Goal: Transaction & Acquisition: Purchase product/service

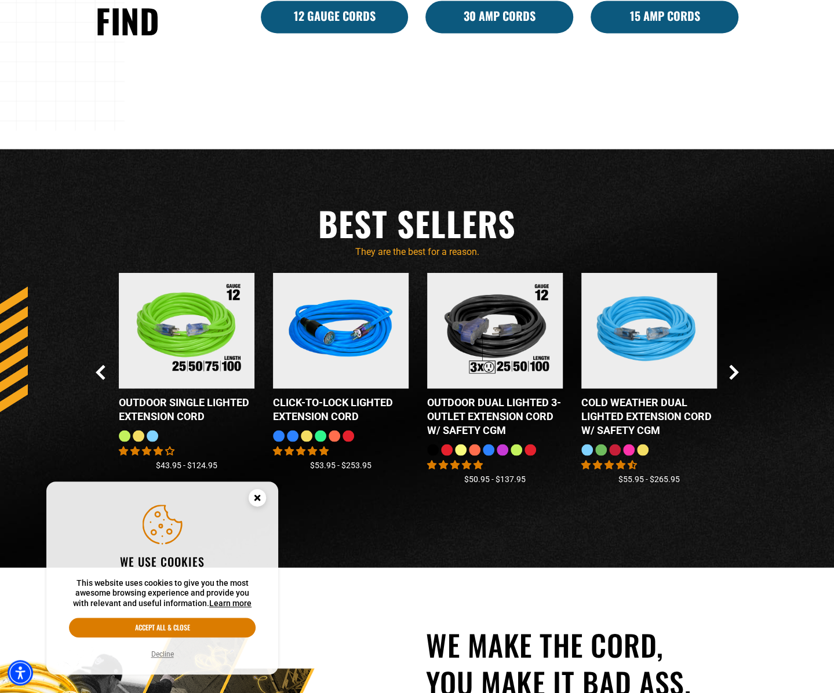
scroll to position [1159, 0]
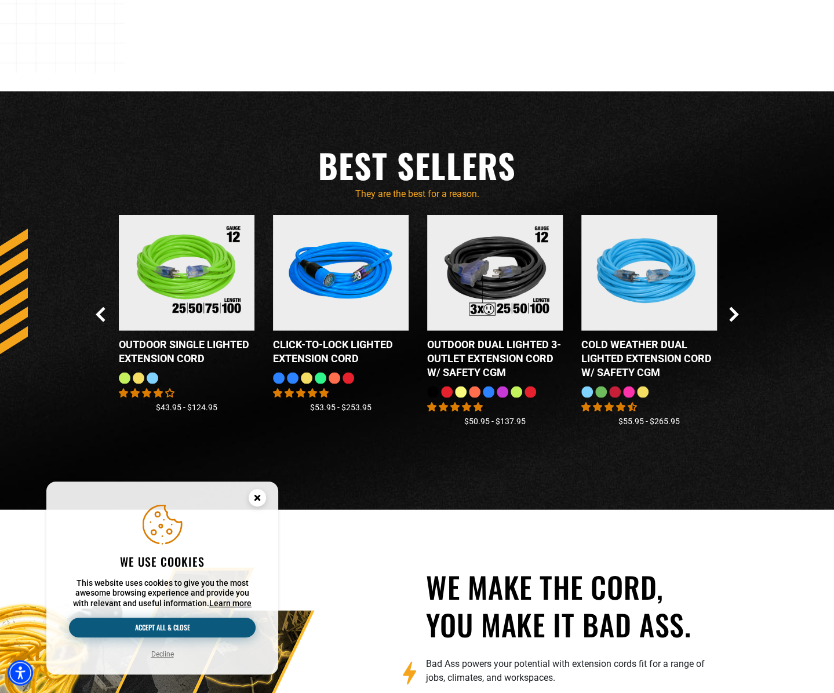
click at [143, 628] on button "Accept all & close" at bounding box center [162, 628] width 187 height 20
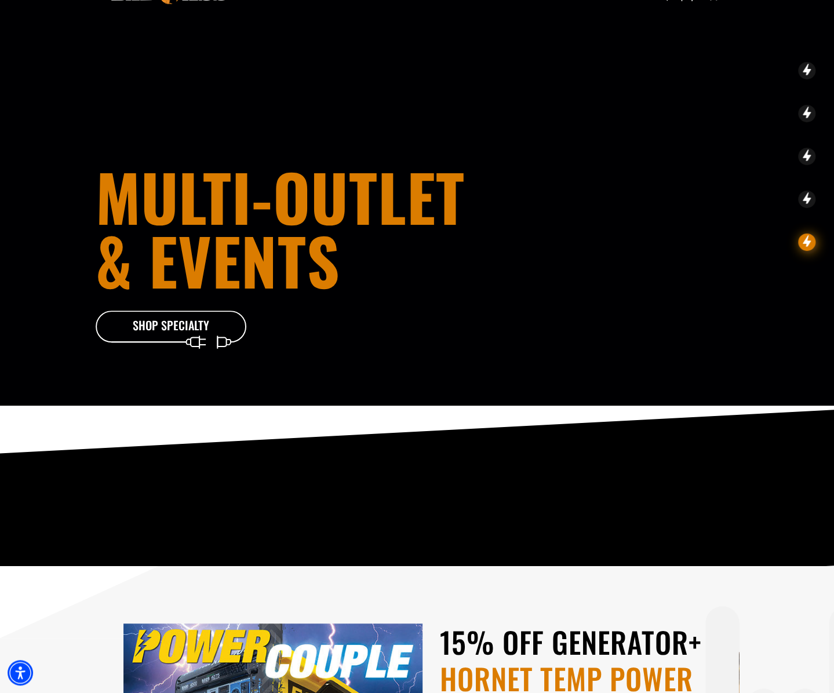
scroll to position [0, 0]
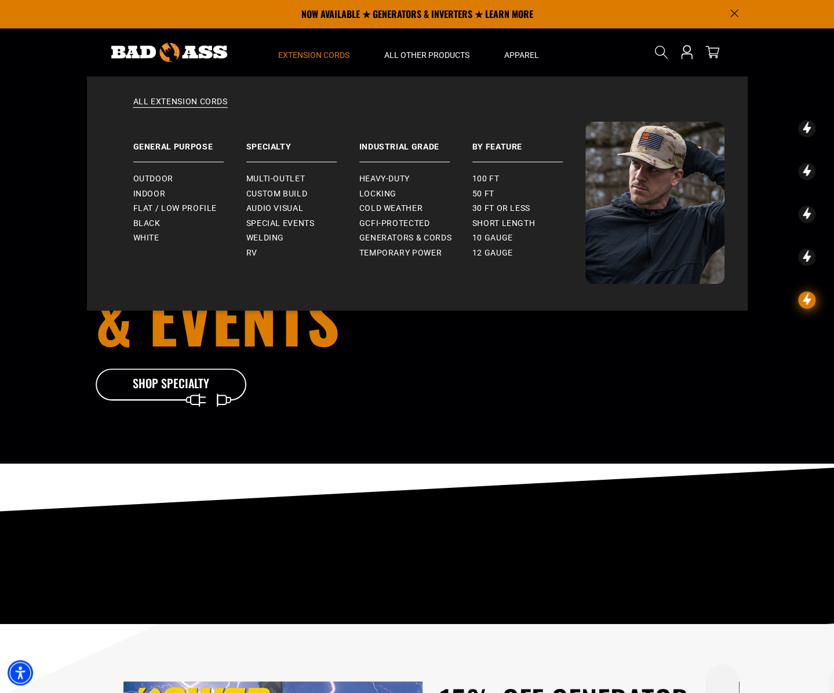
click at [320, 55] on span "Extension Cords" at bounding box center [313, 55] width 71 height 10
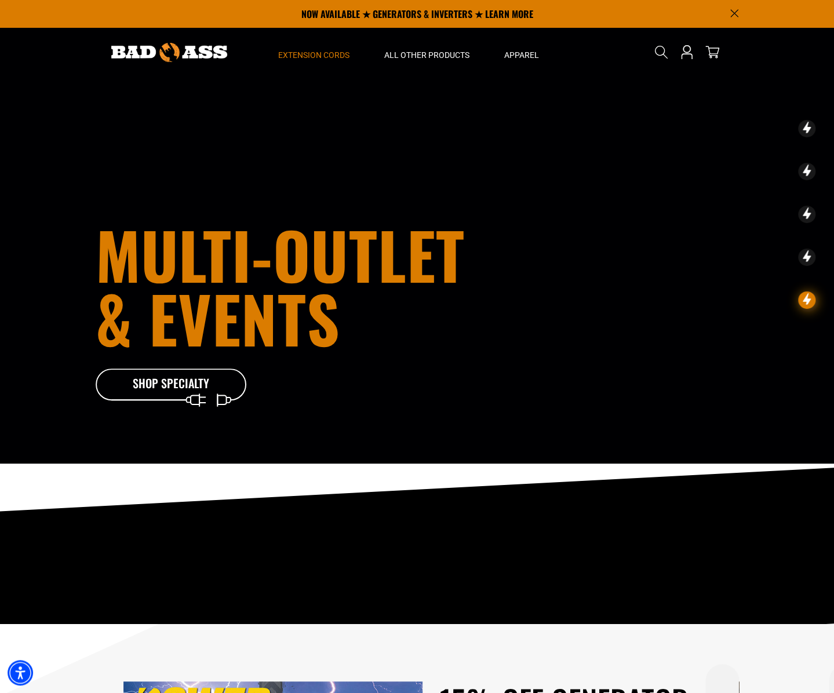
click at [295, 53] on span "Extension Cords" at bounding box center [313, 55] width 71 height 10
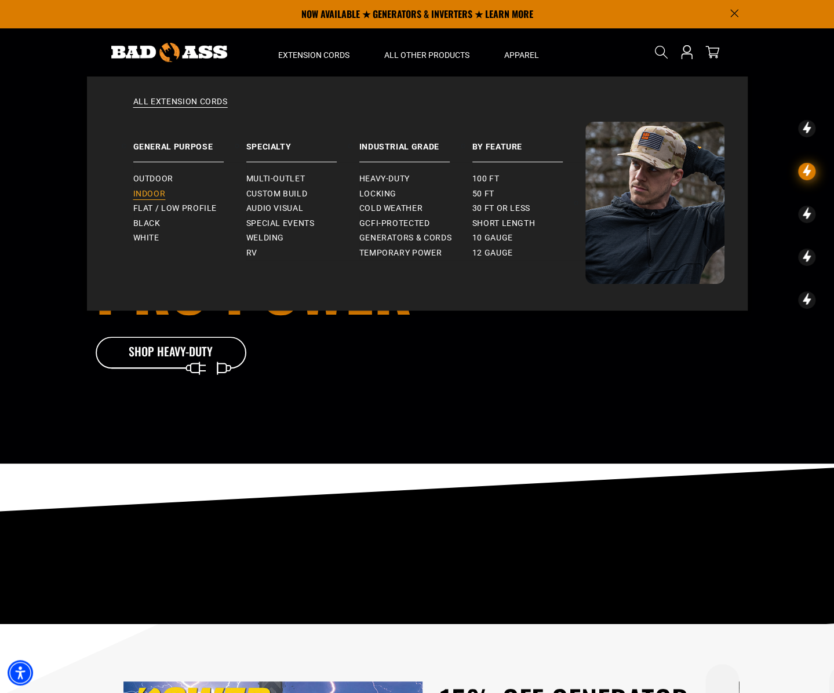
click at [150, 194] on span "Indoor" at bounding box center [149, 194] width 32 height 10
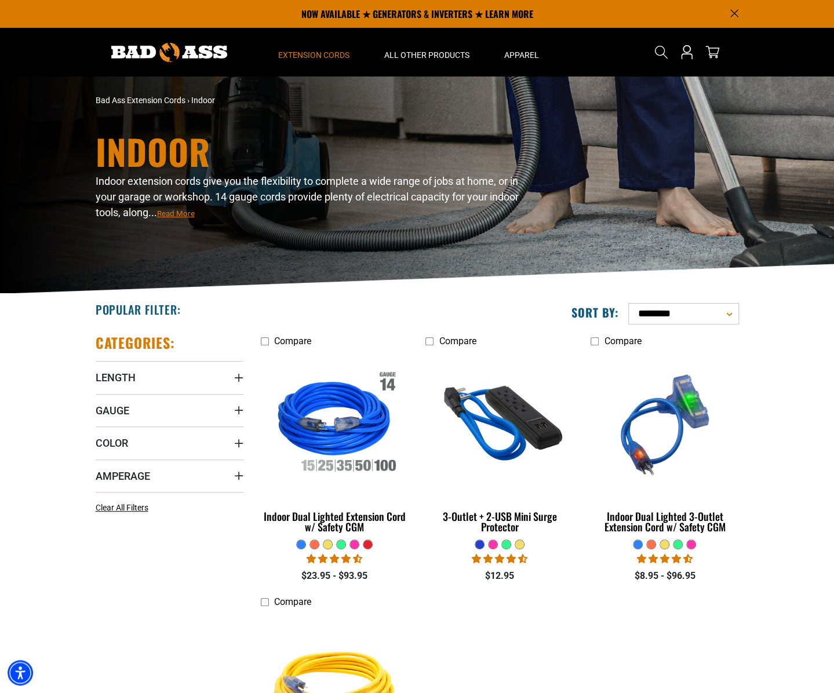
click at [327, 544] on div at bounding box center [327, 544] width 9 height 9
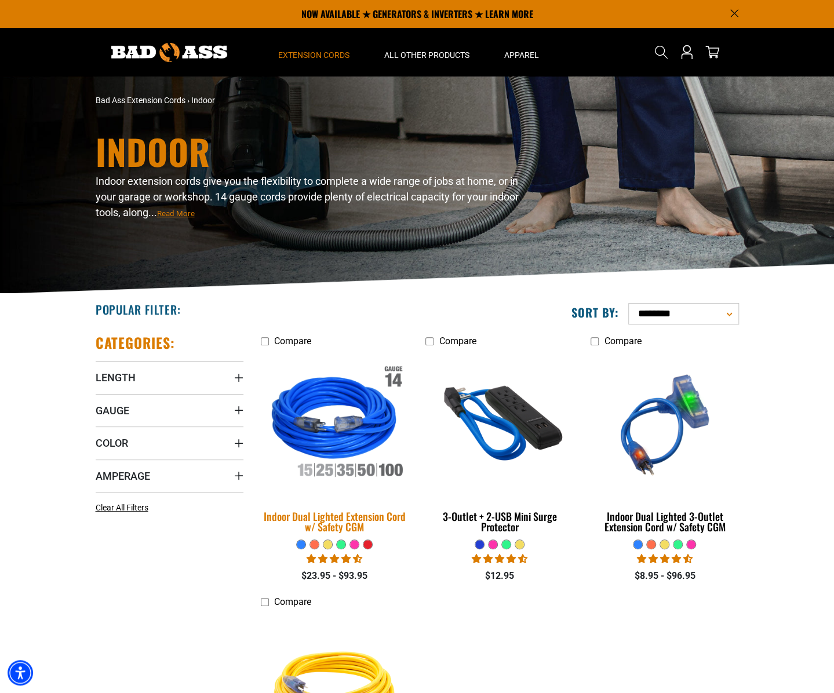
click at [328, 433] on img at bounding box center [334, 425] width 162 height 148
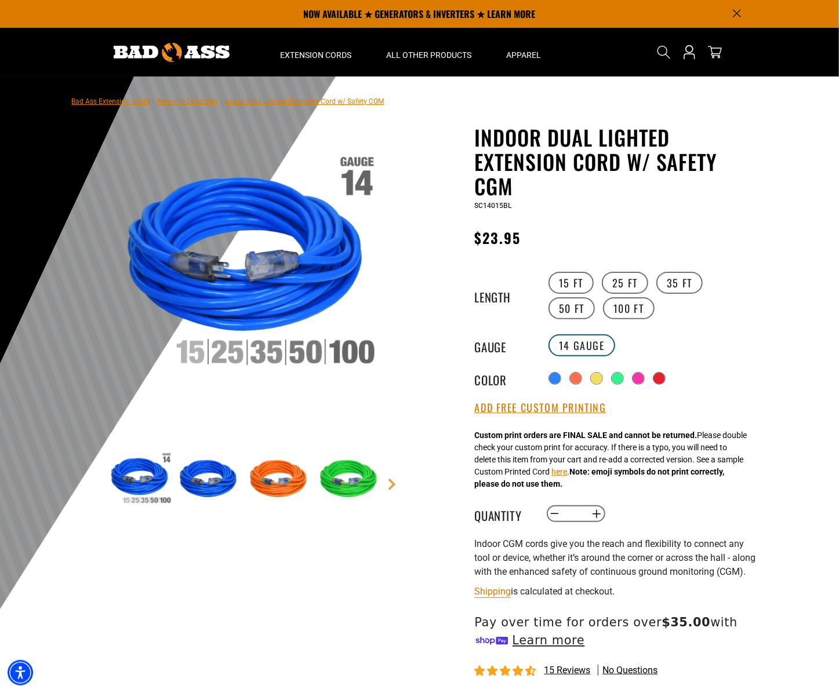
click at [577, 348] on label "14 Gauge" at bounding box center [581, 346] width 67 height 22
